Goal: Task Accomplishment & Management: Manage account settings

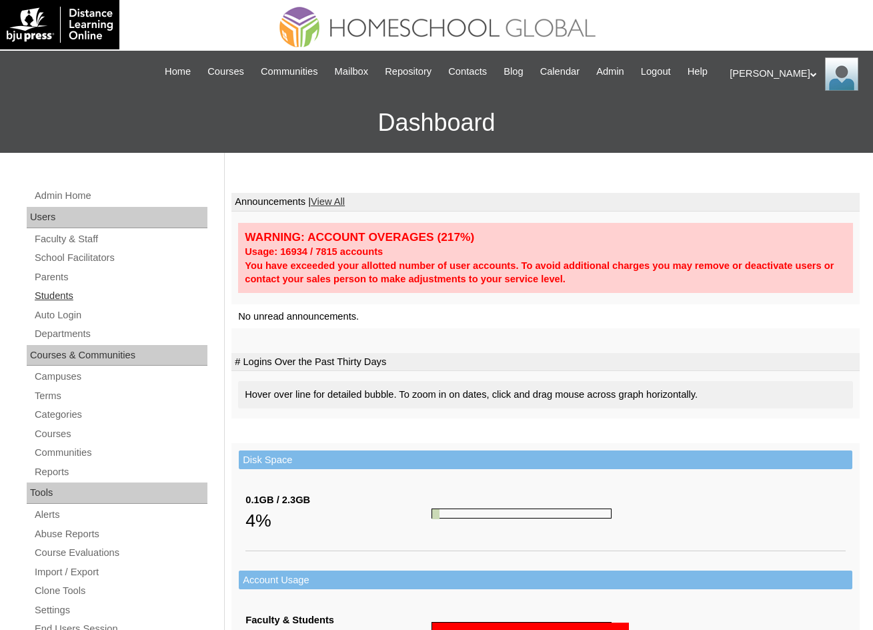
click at [70, 304] on link "Students" at bounding box center [120, 295] width 174 height 17
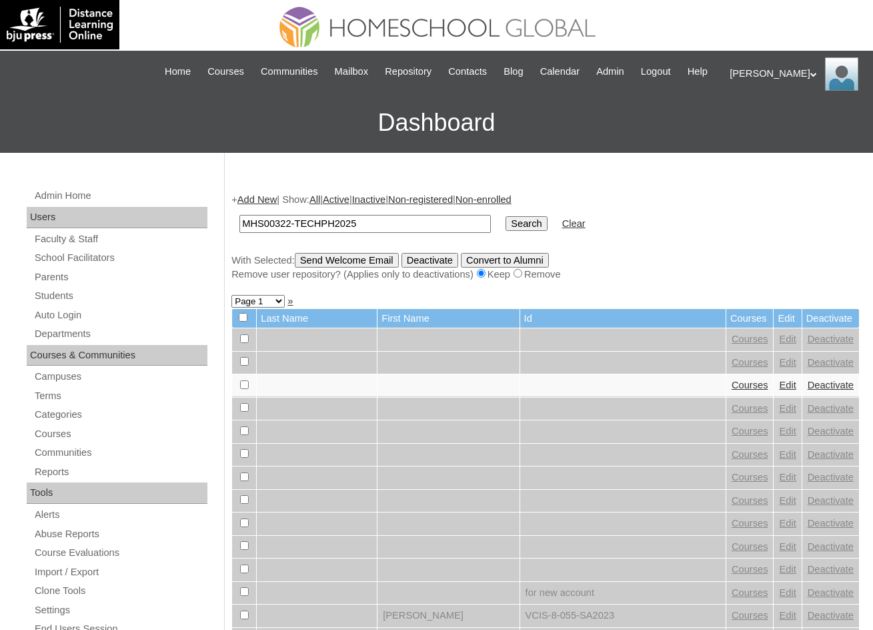
type input "MHS00322-TECHPH2025"
click at [506, 231] on input "Search" at bounding box center [526, 223] width 41 height 15
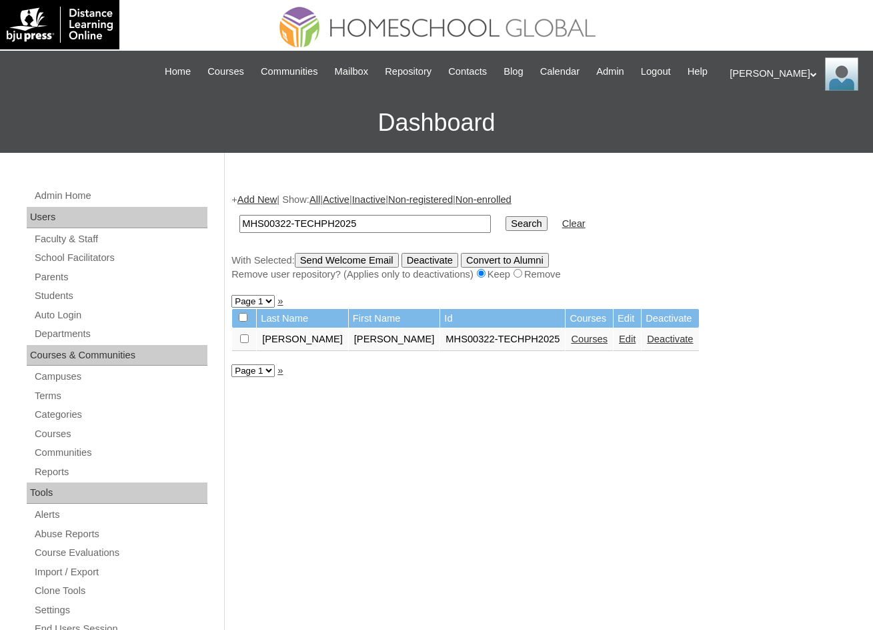
click at [619, 344] on link "Edit" at bounding box center [627, 338] width 17 height 11
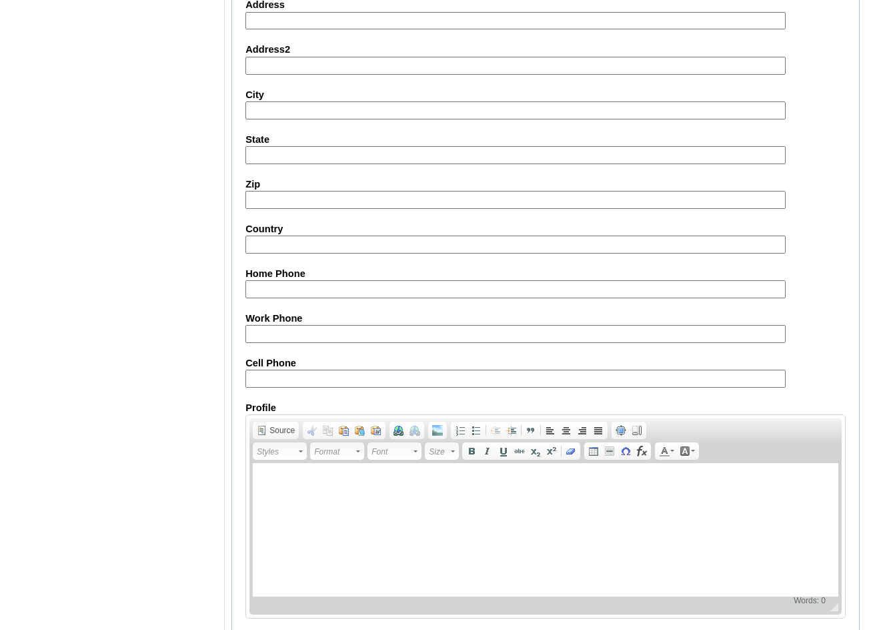
scroll to position [1419, 0]
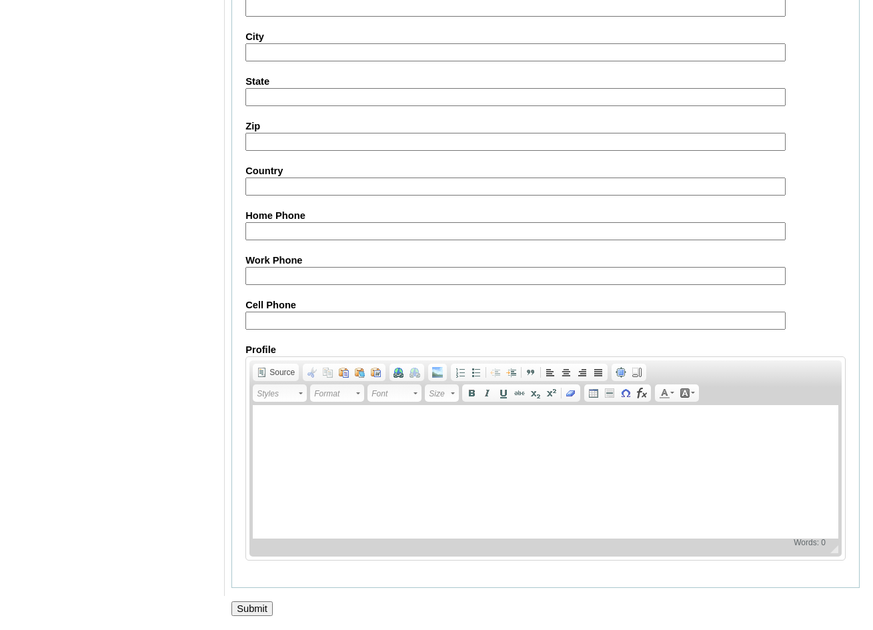
click at [255, 601] on input "Submit" at bounding box center [251, 608] width 41 height 15
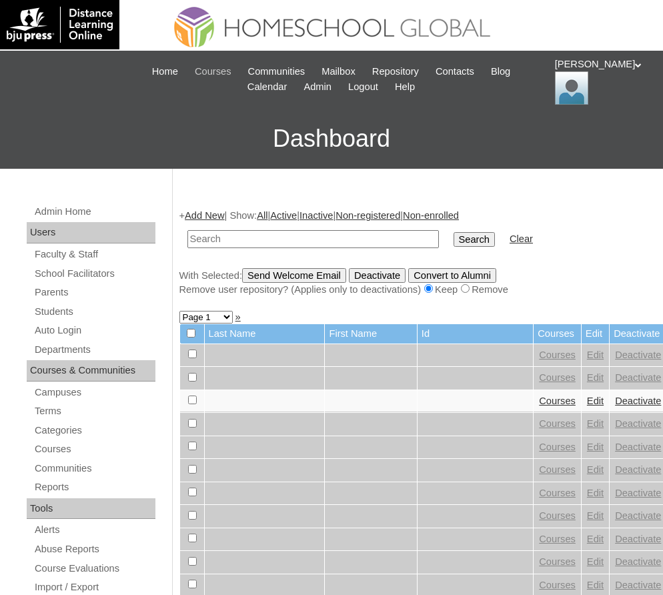
click at [215, 67] on span "Courses" at bounding box center [213, 71] width 37 height 15
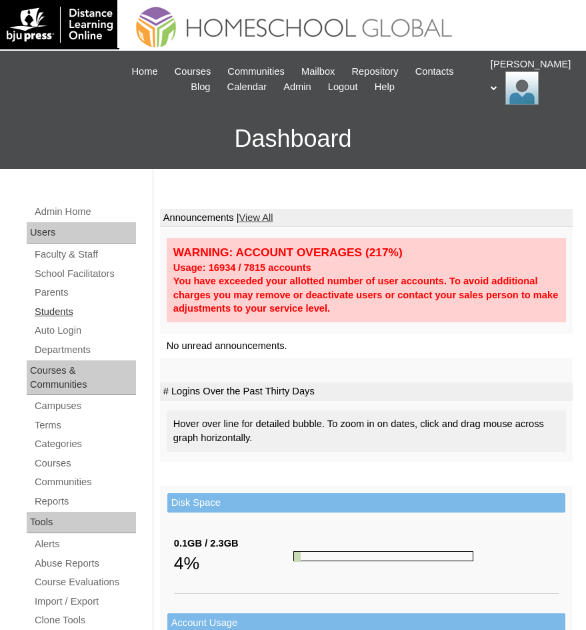
click at [70, 312] on link "Students" at bounding box center [84, 311] width 103 height 17
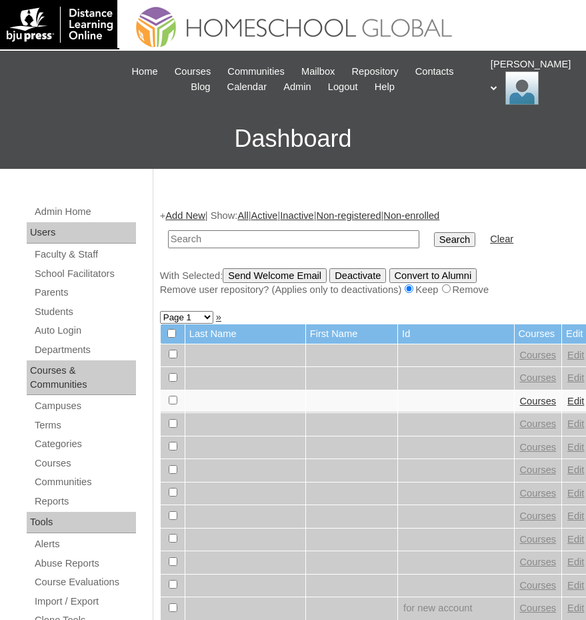
drag, startPoint x: 0, startPoint y: 0, endPoint x: 283, endPoint y: 241, distance: 371.4
click at [283, 241] on input "text" at bounding box center [293, 239] width 251 height 18
type input "MHS00322-TECHPH2025"
click at [434, 240] on input "Search" at bounding box center [454, 239] width 41 height 15
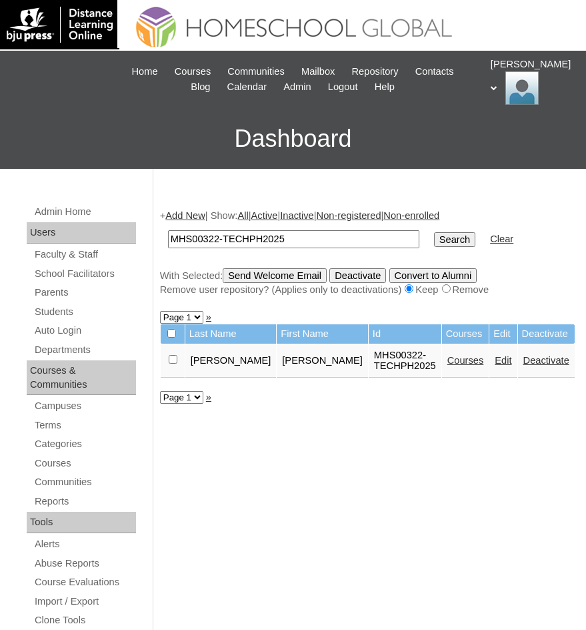
click at [466, 365] on link "Courses" at bounding box center [466, 360] width 37 height 11
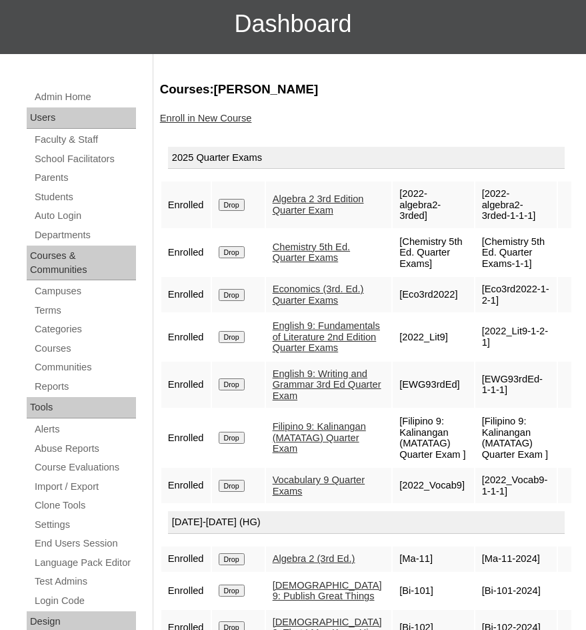
scroll to position [139, 0]
